Goal: Task Accomplishment & Management: Use online tool/utility

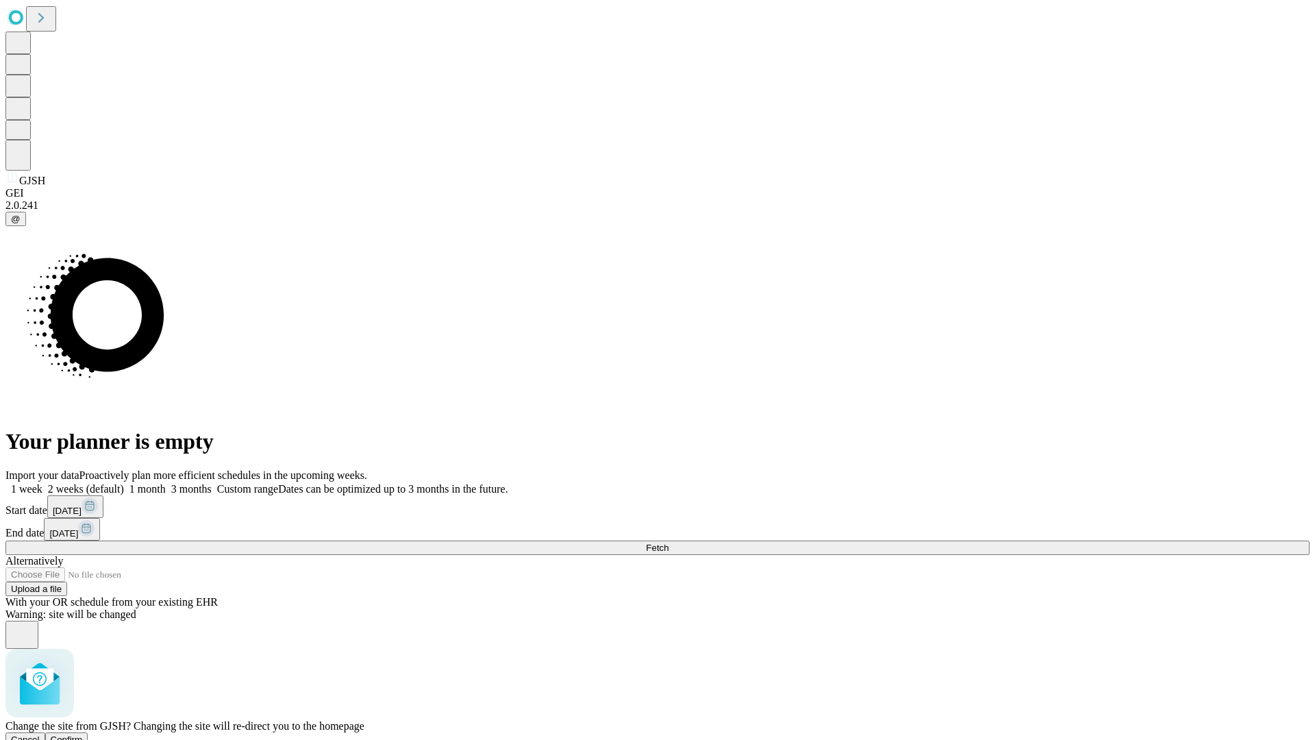
click at [83, 734] on span "Confirm" at bounding box center [67, 739] width 32 height 10
click at [42, 483] on label "1 week" at bounding box center [23, 489] width 37 height 12
click at [668, 542] on span "Fetch" at bounding box center [657, 547] width 23 height 10
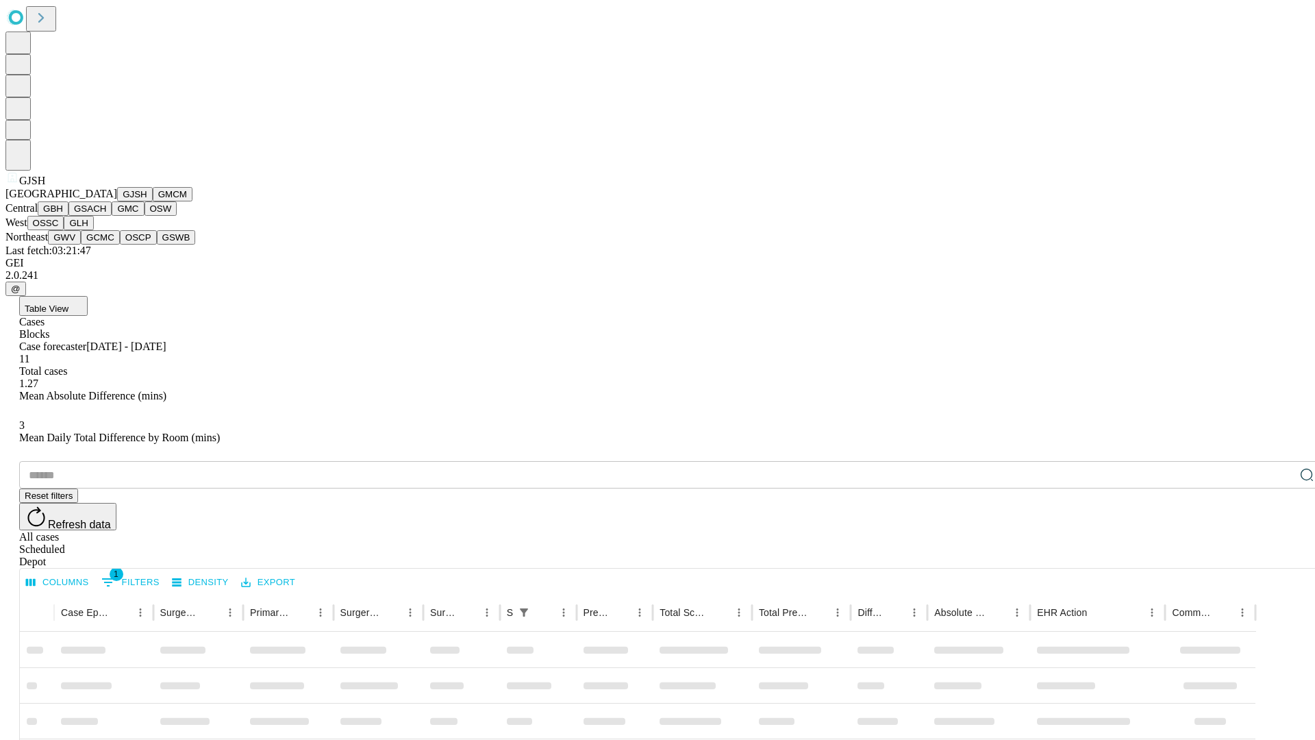
click at [153, 201] on button "GMCM" at bounding box center [173, 194] width 40 height 14
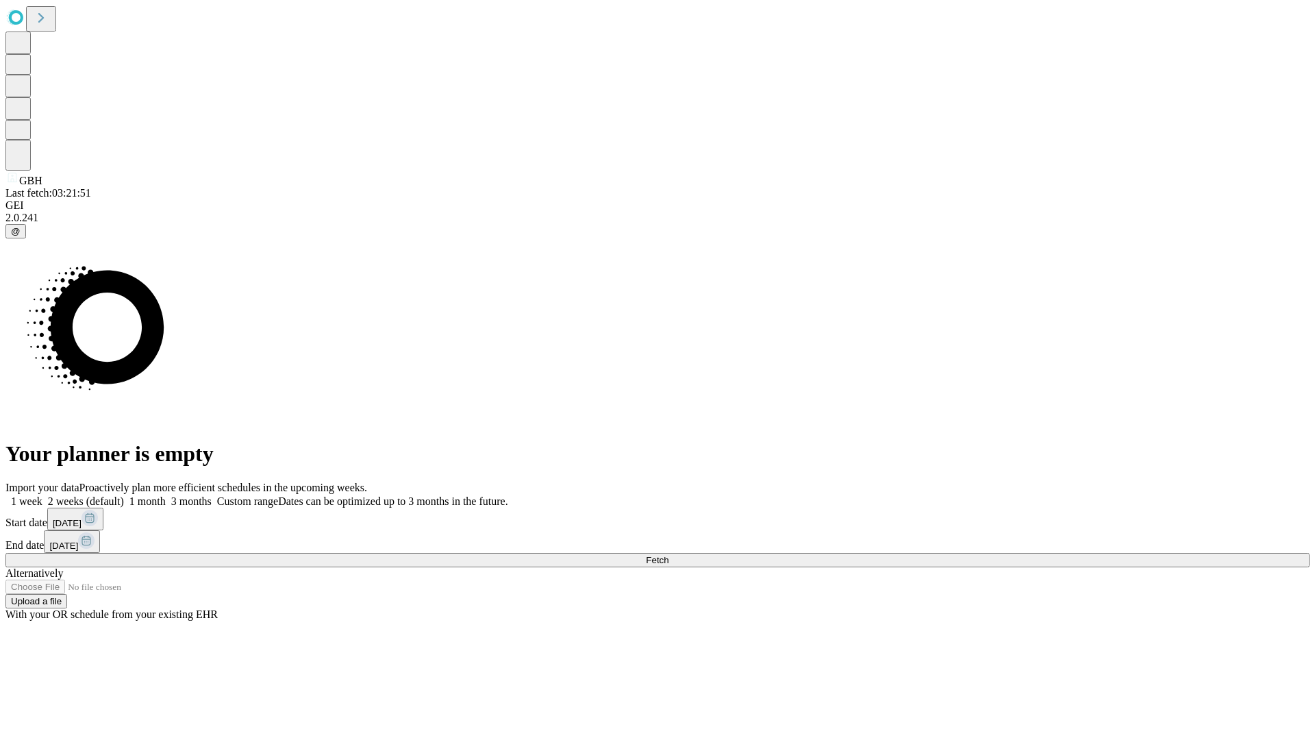
click at [42, 495] on label "1 week" at bounding box center [23, 501] width 37 height 12
click at [668, 555] on span "Fetch" at bounding box center [657, 560] width 23 height 10
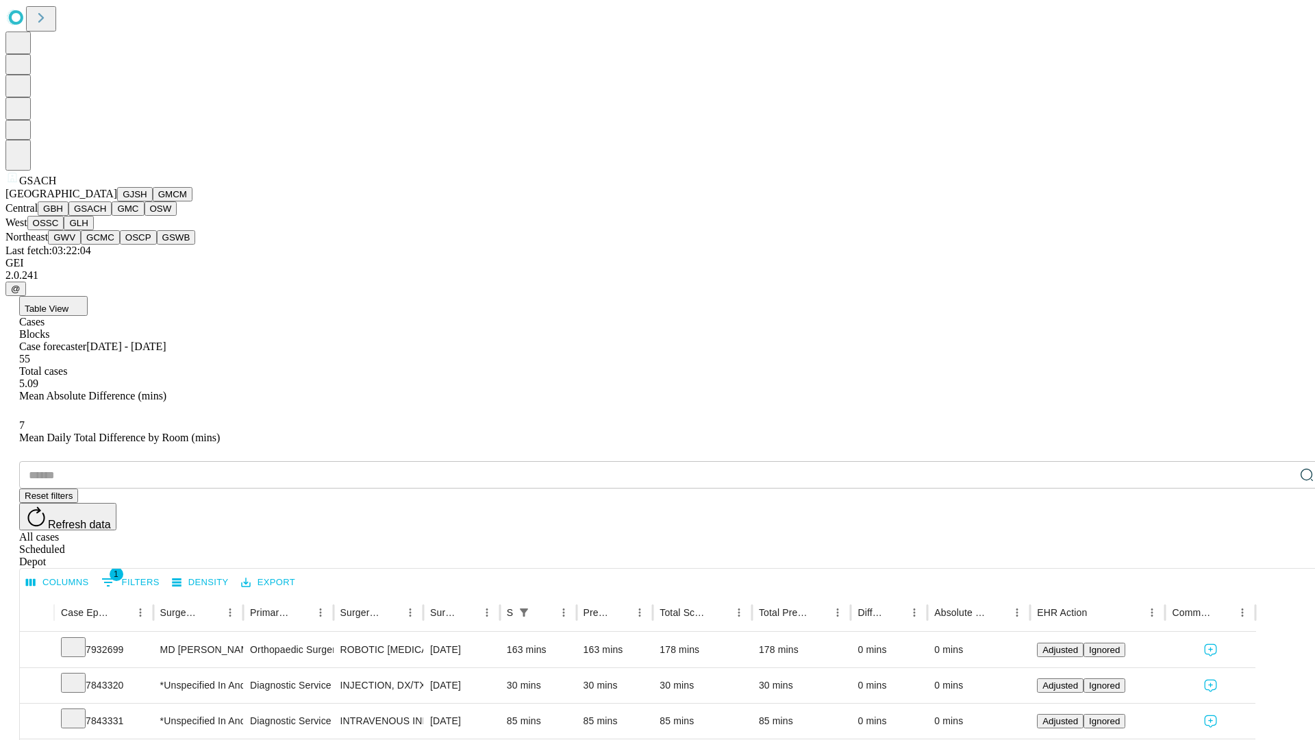
click at [112, 216] on button "GMC" at bounding box center [128, 208] width 32 height 14
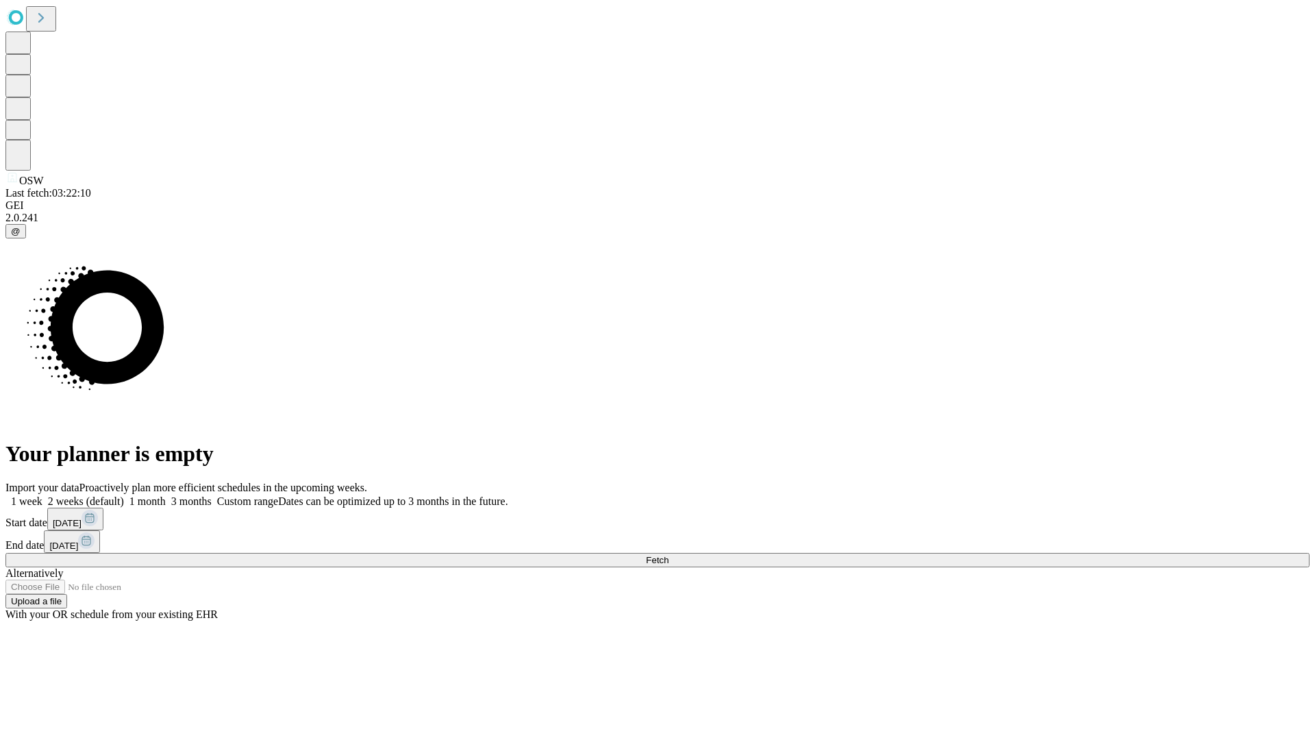
click at [42, 495] on label "1 week" at bounding box center [23, 501] width 37 height 12
click at [668, 555] on span "Fetch" at bounding box center [657, 560] width 23 height 10
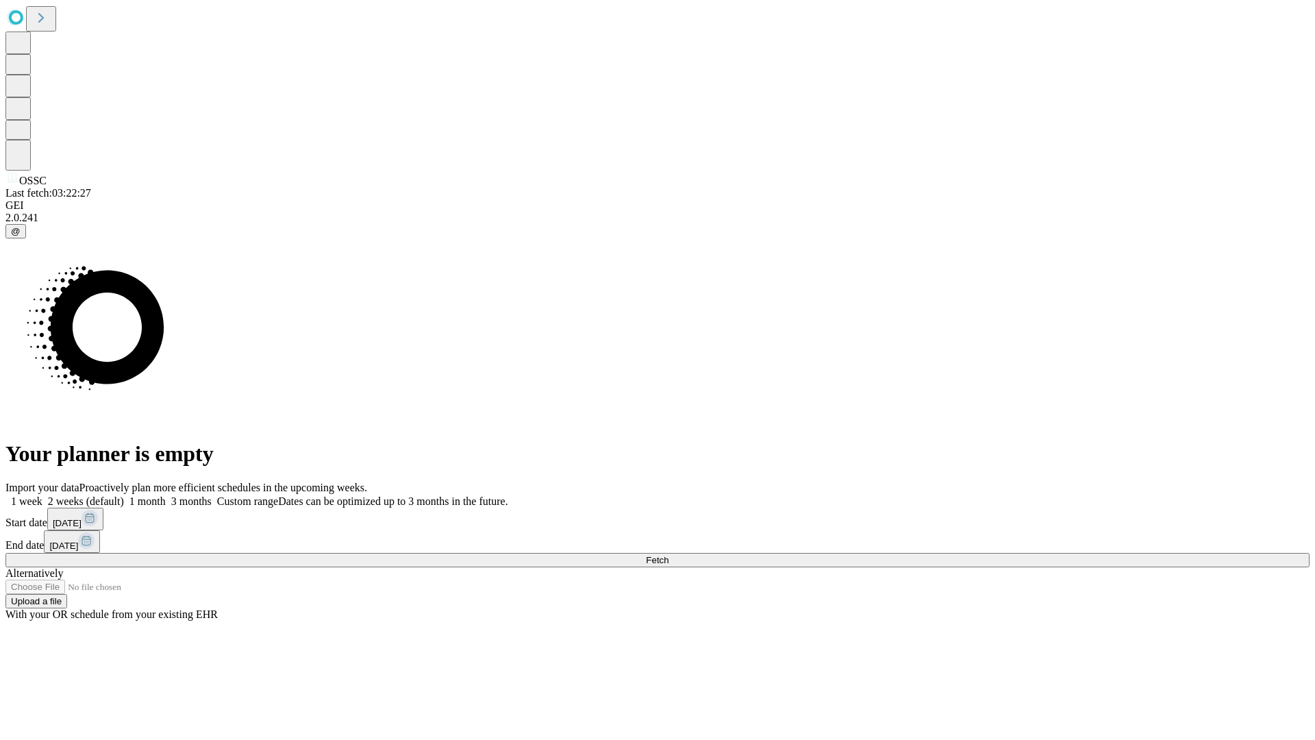
click at [42, 495] on label "1 week" at bounding box center [23, 501] width 37 height 12
click at [668, 555] on span "Fetch" at bounding box center [657, 560] width 23 height 10
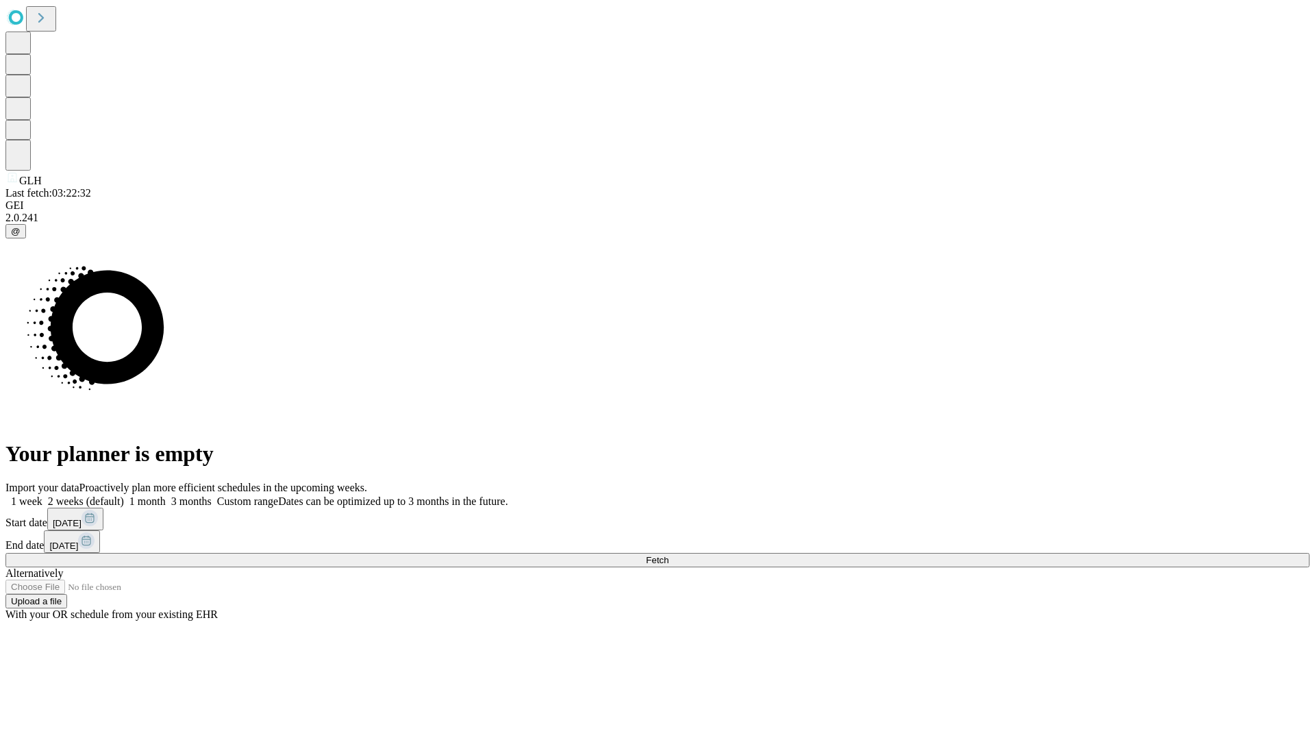
click at [42, 495] on label "1 week" at bounding box center [23, 501] width 37 height 12
click at [668, 555] on span "Fetch" at bounding box center [657, 560] width 23 height 10
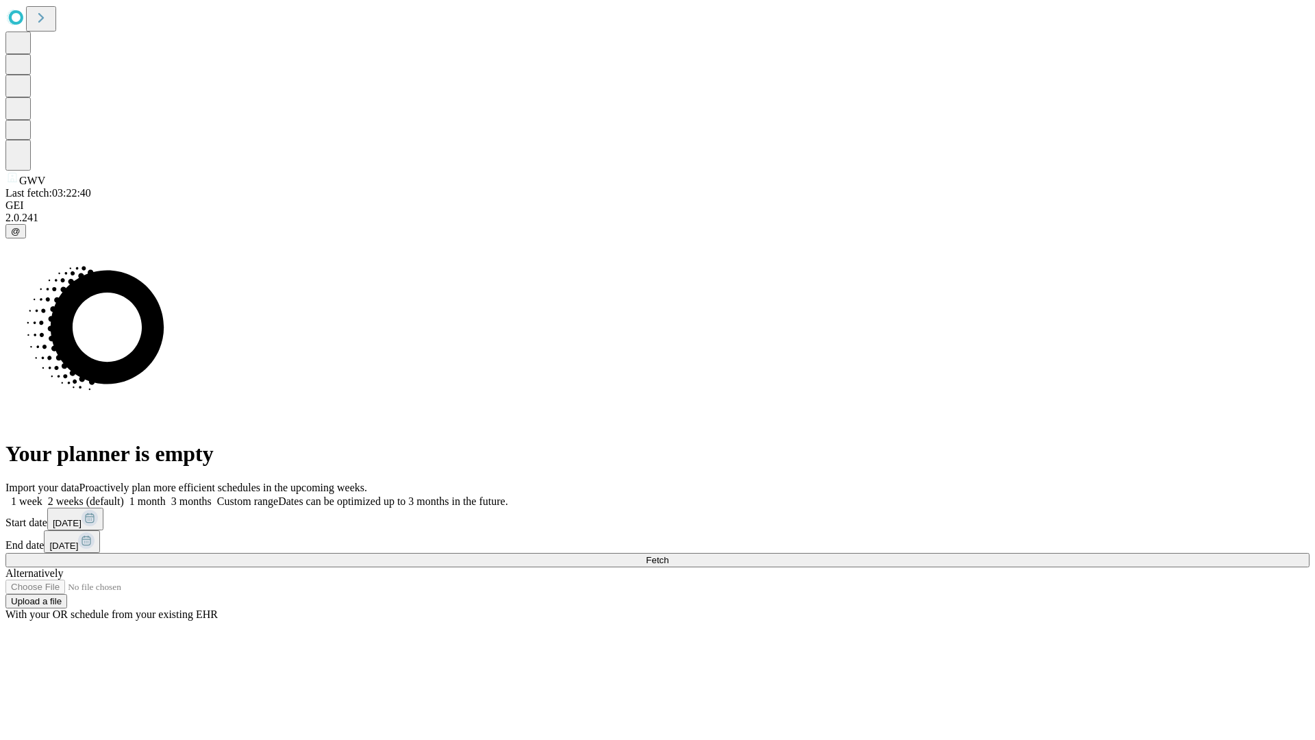
click at [42, 495] on label "1 week" at bounding box center [23, 501] width 37 height 12
click at [668, 555] on span "Fetch" at bounding box center [657, 560] width 23 height 10
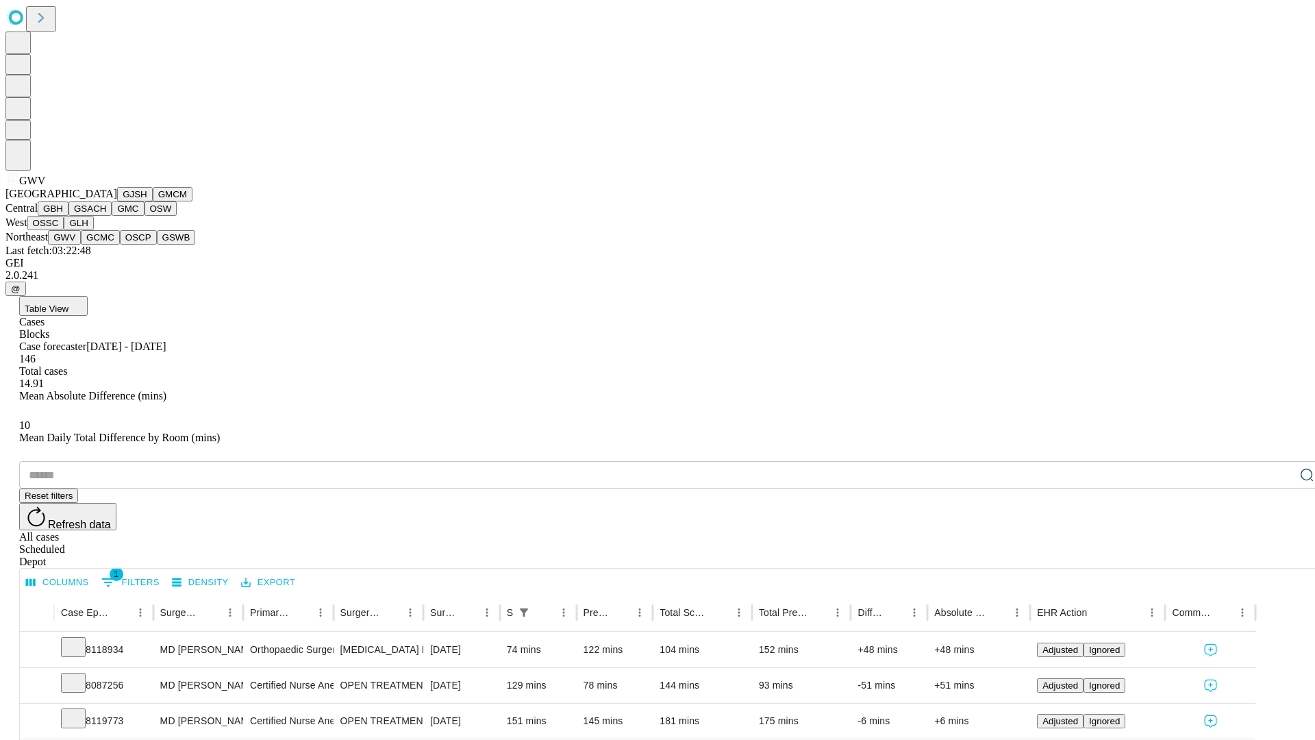
click at [106, 244] on button "GCMC" at bounding box center [100, 237] width 39 height 14
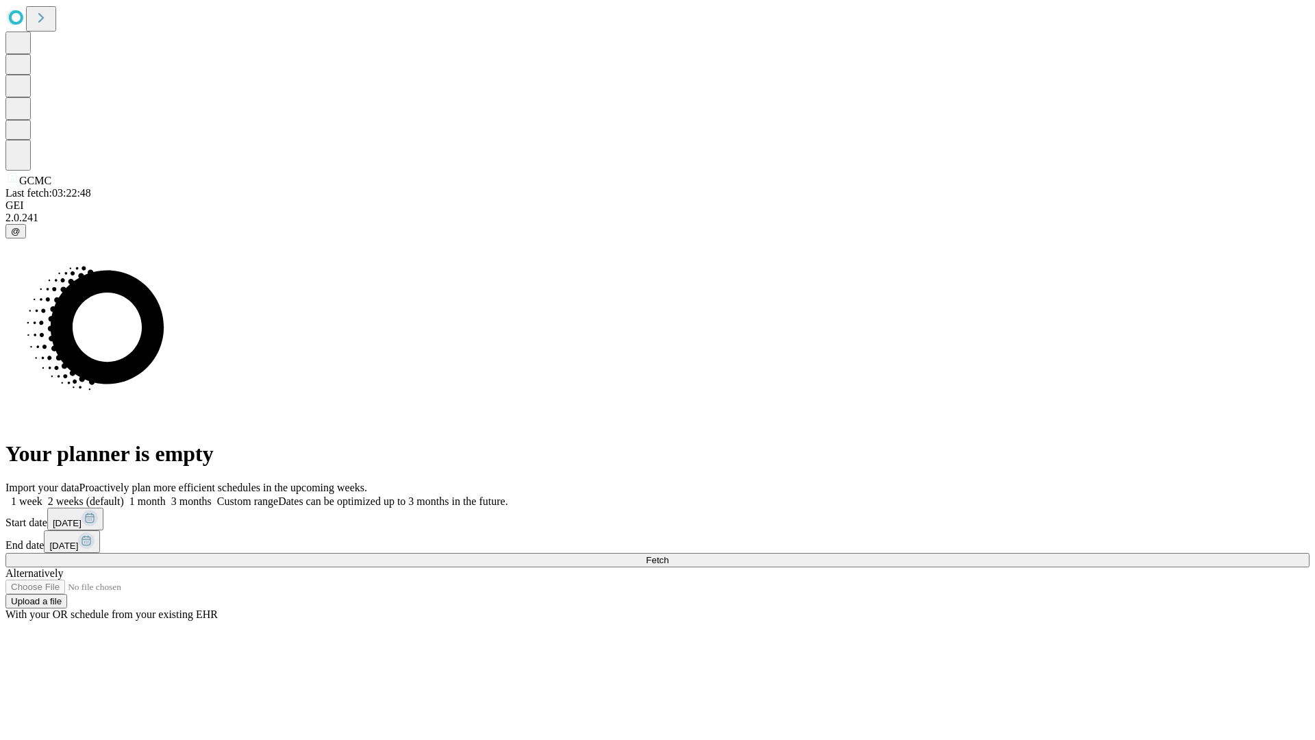
click at [42, 495] on label "1 week" at bounding box center [23, 501] width 37 height 12
click at [668, 555] on span "Fetch" at bounding box center [657, 560] width 23 height 10
